Goal: Information Seeking & Learning: Learn about a topic

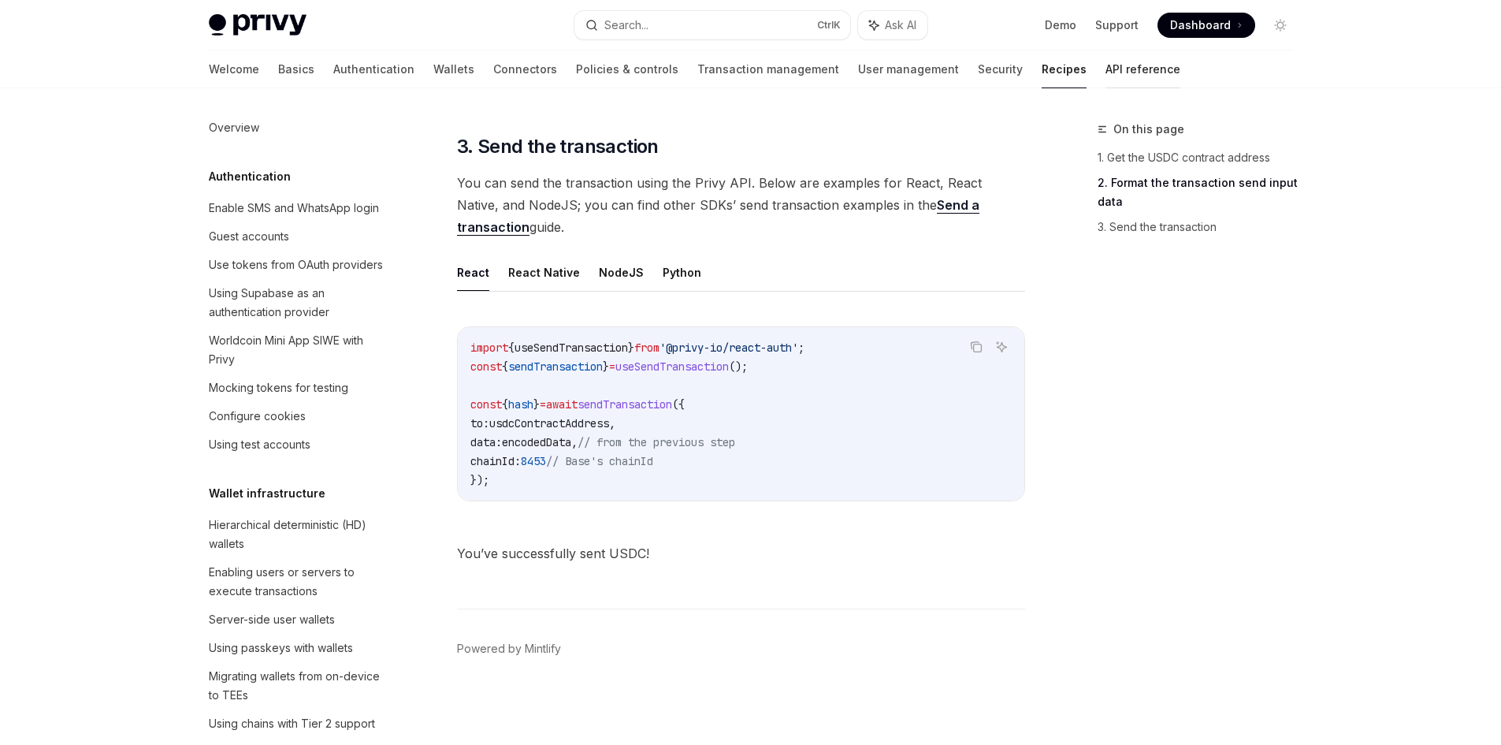
click at [1106, 61] on link "API reference" at bounding box center [1143, 69] width 75 height 38
type textarea "*"
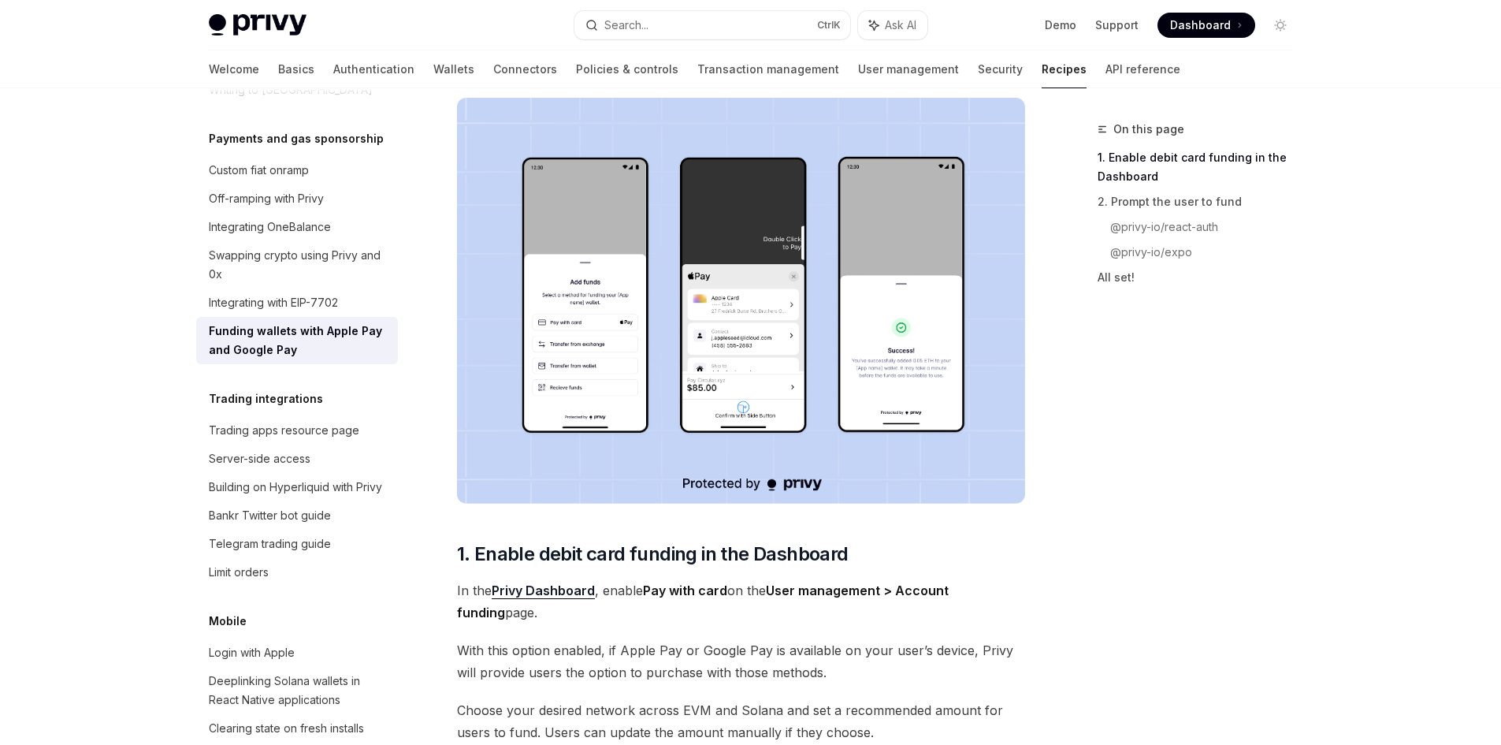
scroll to position [232, 0]
